Goal: Task Accomplishment & Management: Manage account settings

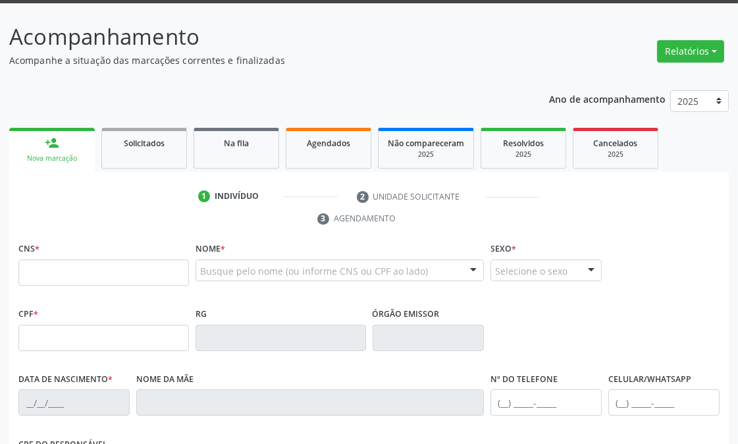
scroll to position [53, 0]
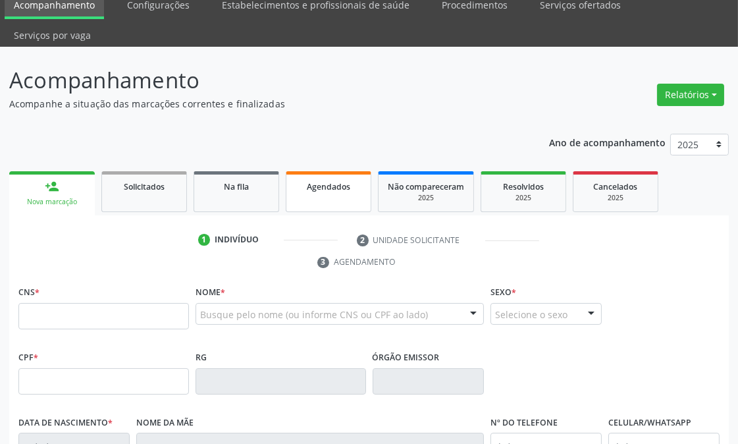
click at [314, 181] on span "Agendados" at bounding box center [328, 186] width 43 height 11
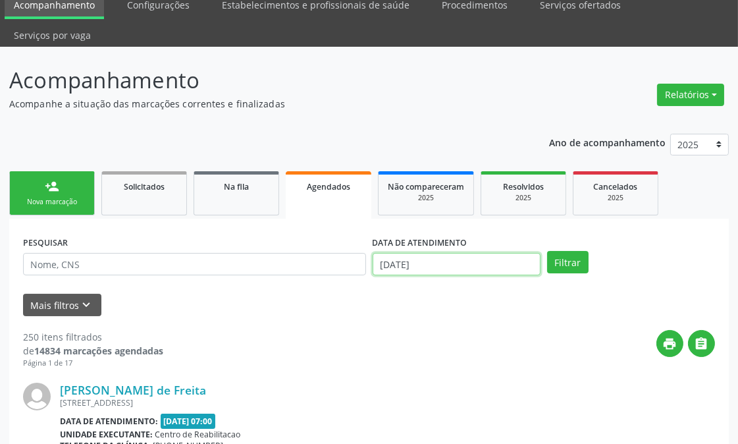
click at [415, 264] on input "[DATE]" at bounding box center [457, 264] width 168 height 22
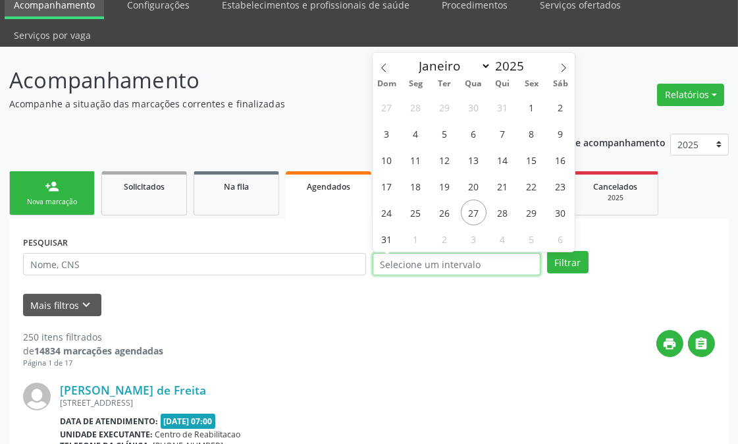
click at [415, 264] on input "text" at bounding box center [457, 264] width 168 height 22
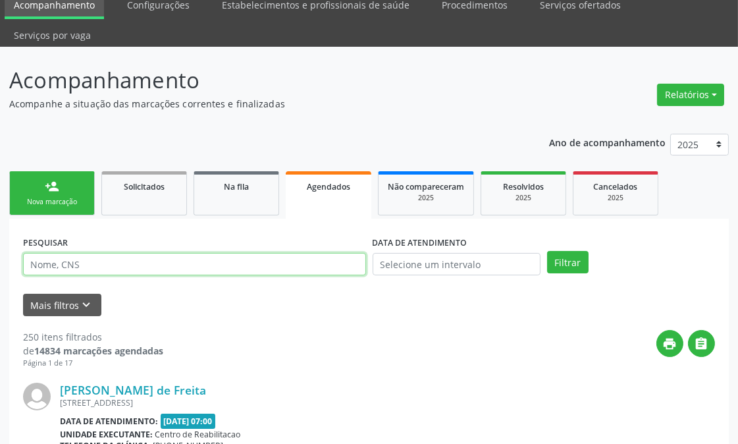
click at [333, 254] on input "text" at bounding box center [194, 264] width 343 height 22
type input "[PERSON_NAME] do n"
click at [547, 251] on button "Filtrar" at bounding box center [567, 262] width 41 height 22
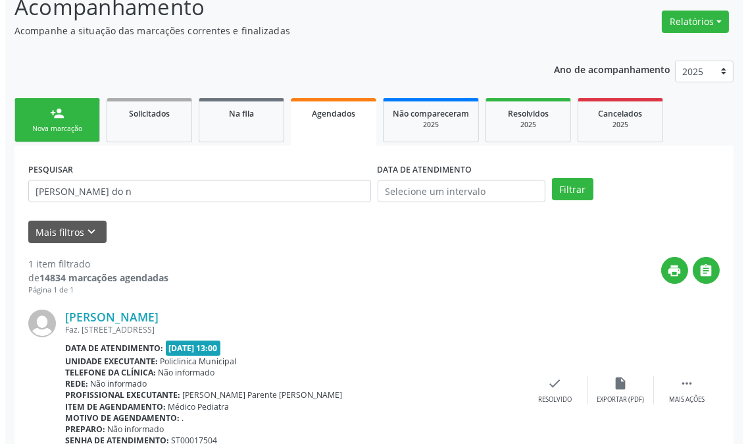
scroll to position [189, 0]
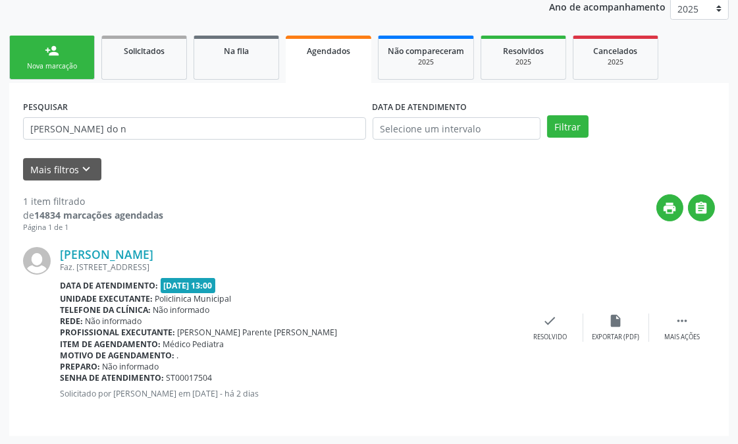
click at [683, 300] on div "[PERSON_NAME] Faz. [STREET_ADDRESS] Data de atendimento: [DATE] 13:00 Unidade e…" at bounding box center [369, 327] width 692 height 189
click at [672, 319] on div " Mais ações" at bounding box center [682, 327] width 66 height 28
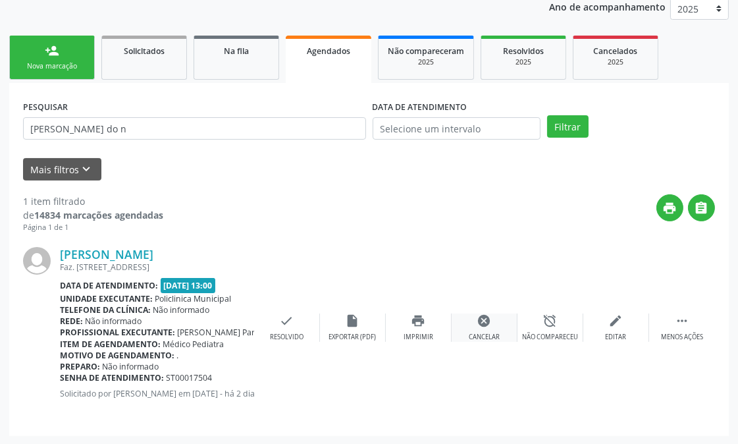
click at [488, 336] on div "Cancelar" at bounding box center [484, 336] width 31 height 9
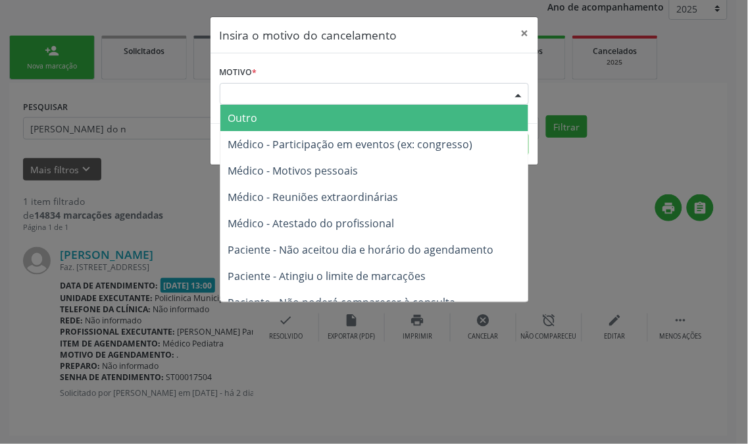
click at [511, 102] on div at bounding box center [519, 95] width 20 height 22
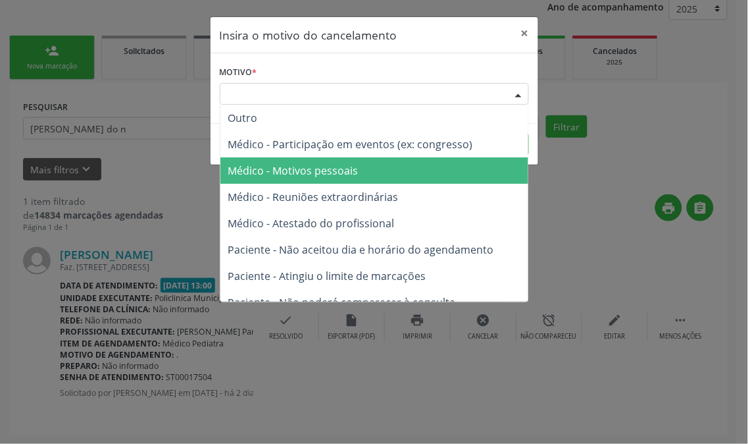
click at [483, 172] on span "Médico - Motivos pessoais" at bounding box center [375, 170] width 308 height 26
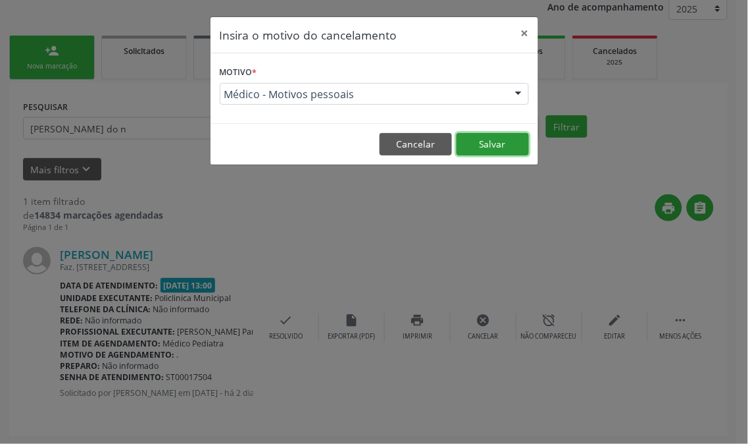
click at [483, 142] on button "Salvar" at bounding box center [493, 144] width 72 height 22
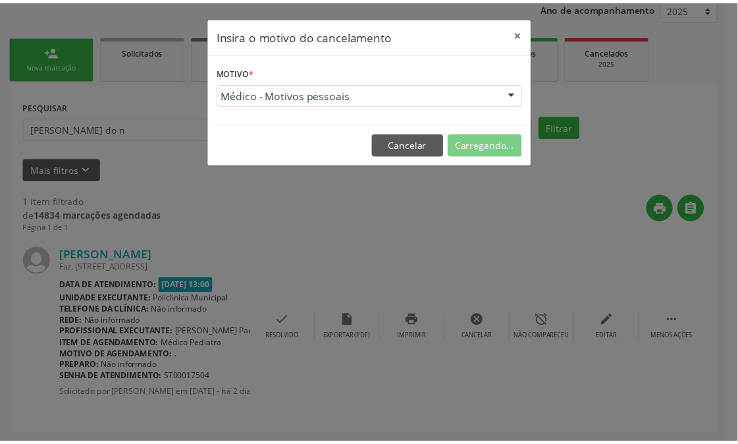
scroll to position [32, 0]
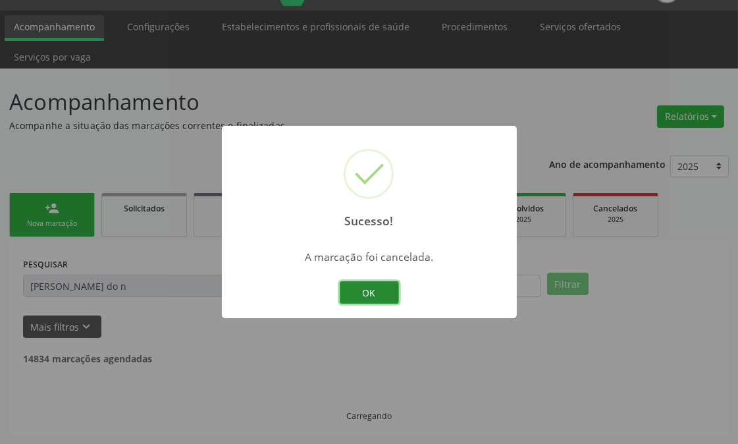
click at [363, 298] on button "OK" at bounding box center [369, 292] width 59 height 22
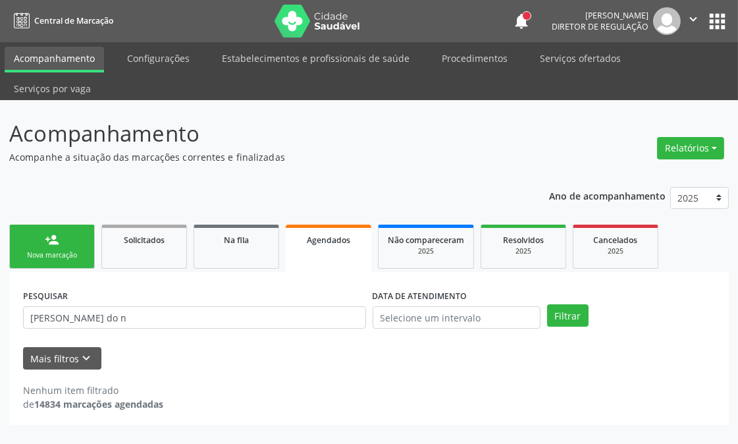
scroll to position [0, 0]
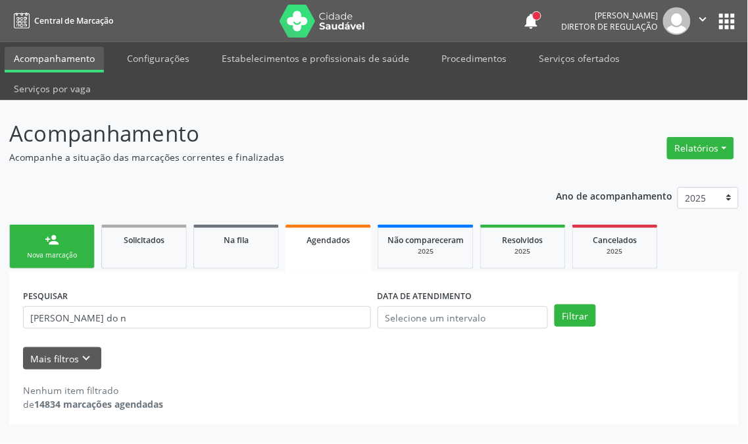
click at [65, 224] on link "person_add Nova marcação" at bounding box center [52, 246] width 86 height 44
